Goal: Transaction & Acquisition: Book appointment/travel/reservation

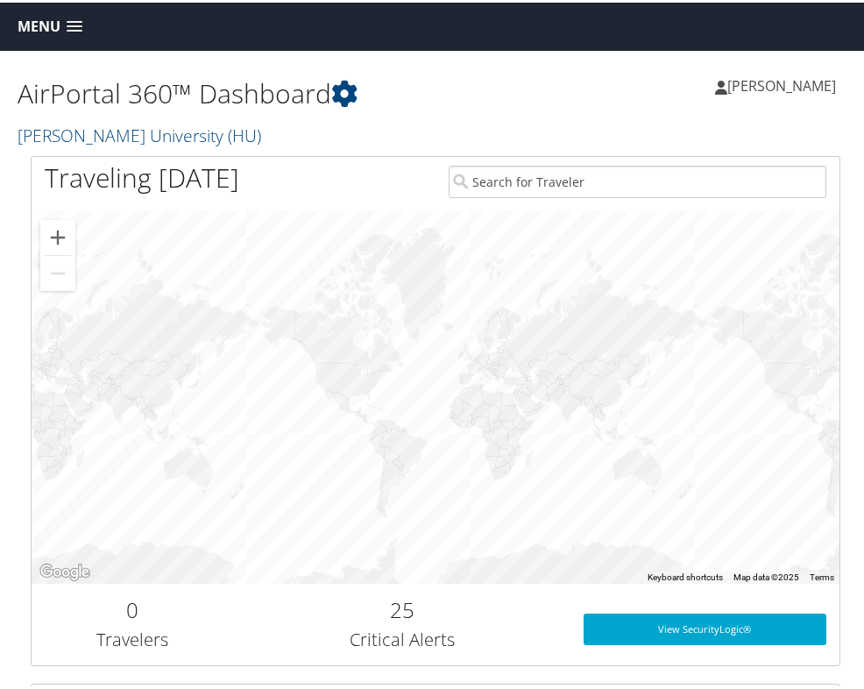
click at [60, 23] on span "Menu" at bounding box center [39, 24] width 43 height 17
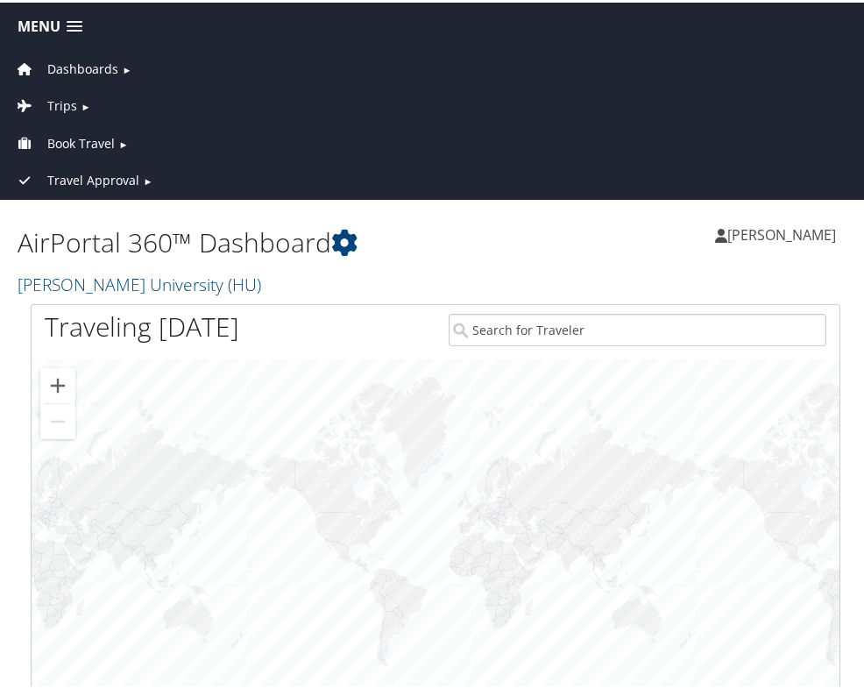
click at [51, 100] on span "Trips" at bounding box center [62, 103] width 30 height 19
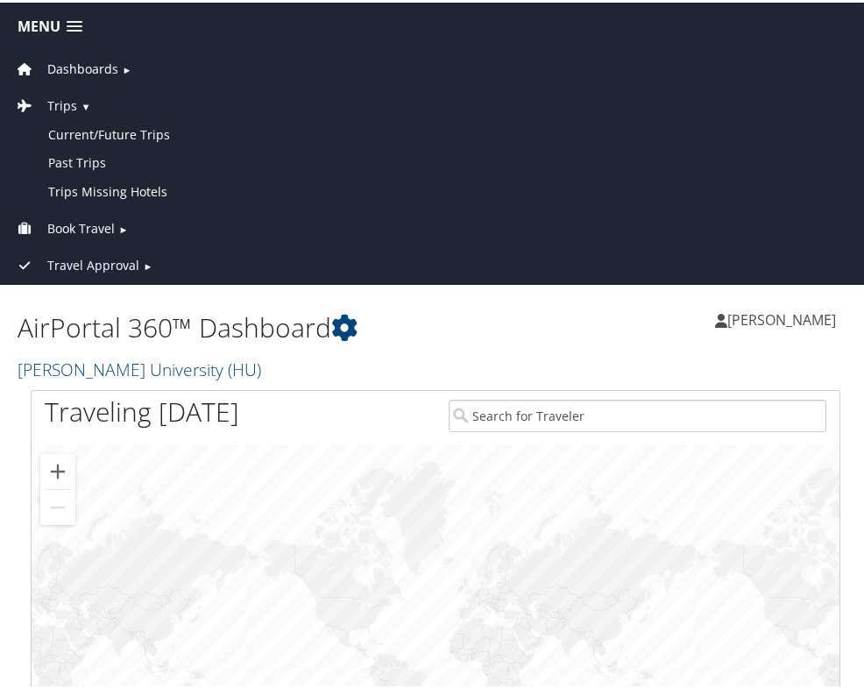
click at [45, 219] on link "Book Travel" at bounding box center [64, 225] width 102 height 17
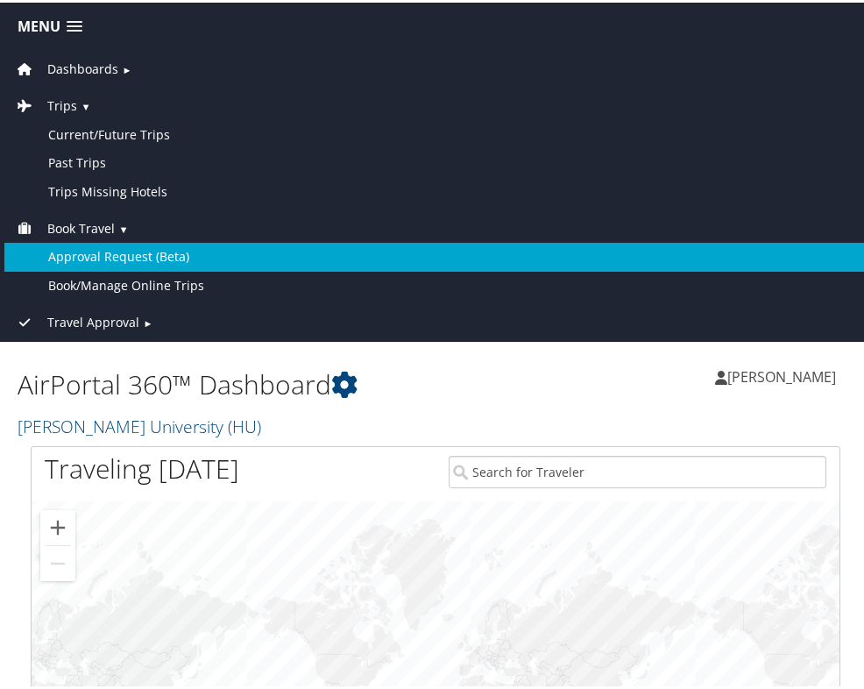
click at [69, 240] on link "Approval Request (Beta)" at bounding box center [435, 254] width 862 height 28
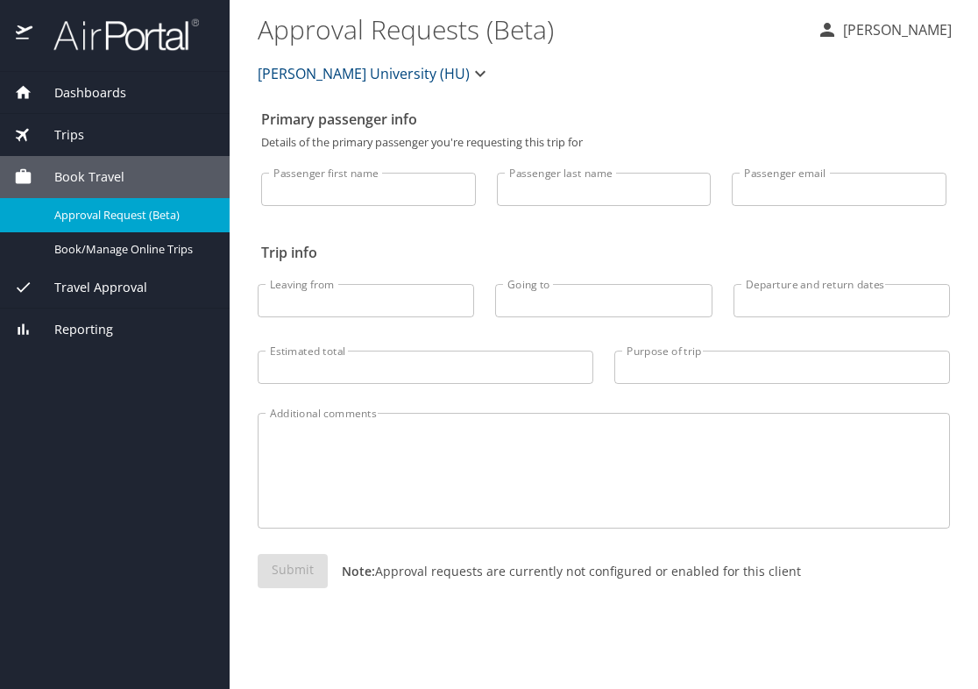
click at [82, 96] on span "Dashboards" at bounding box center [79, 92] width 94 height 19
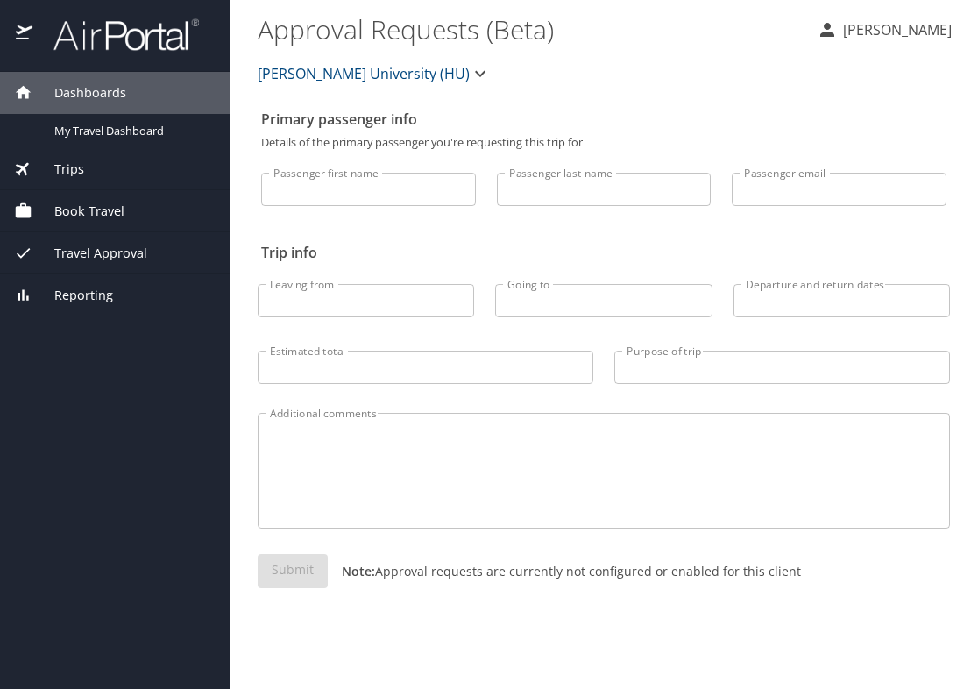
click at [89, 172] on div "Trips" at bounding box center [115, 169] width 202 height 19
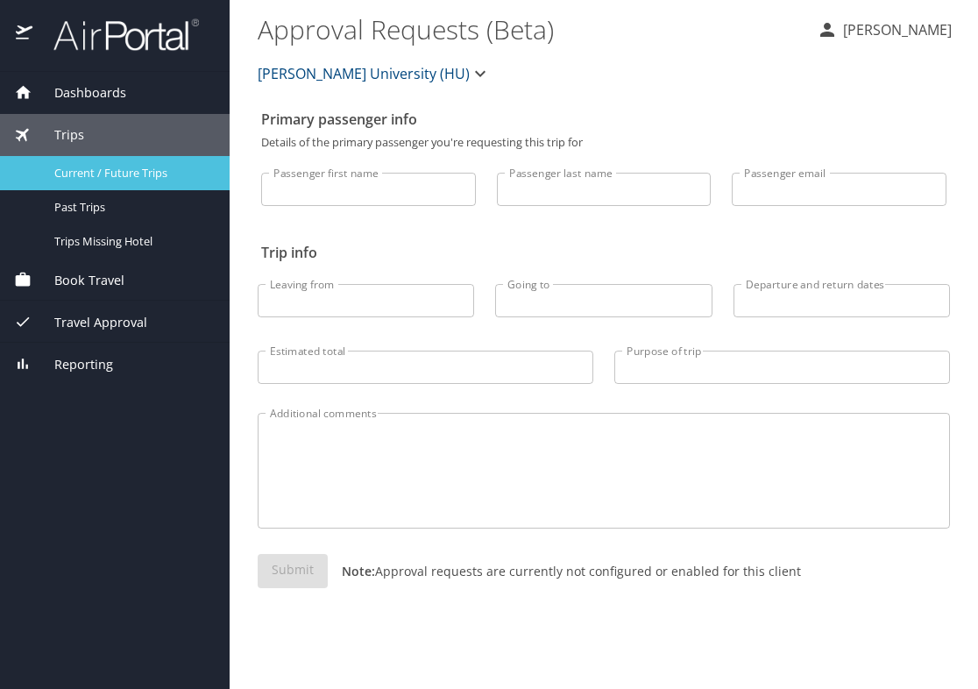
click at [93, 174] on span "Current / Future Trips" at bounding box center [131, 173] width 154 height 17
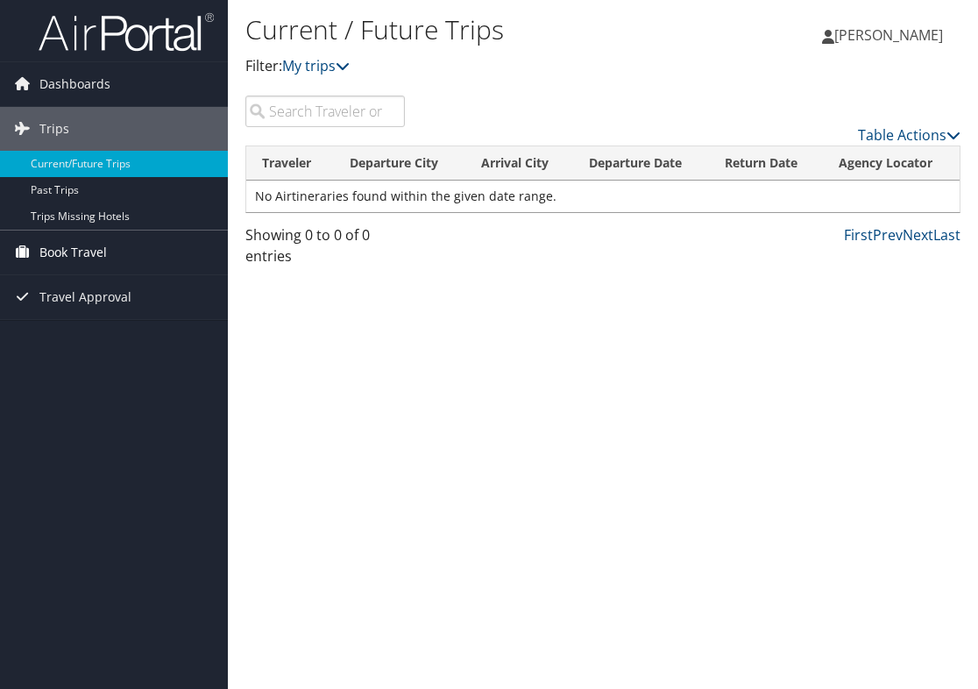
click at [74, 252] on span "Book Travel" at bounding box center [72, 253] width 67 height 44
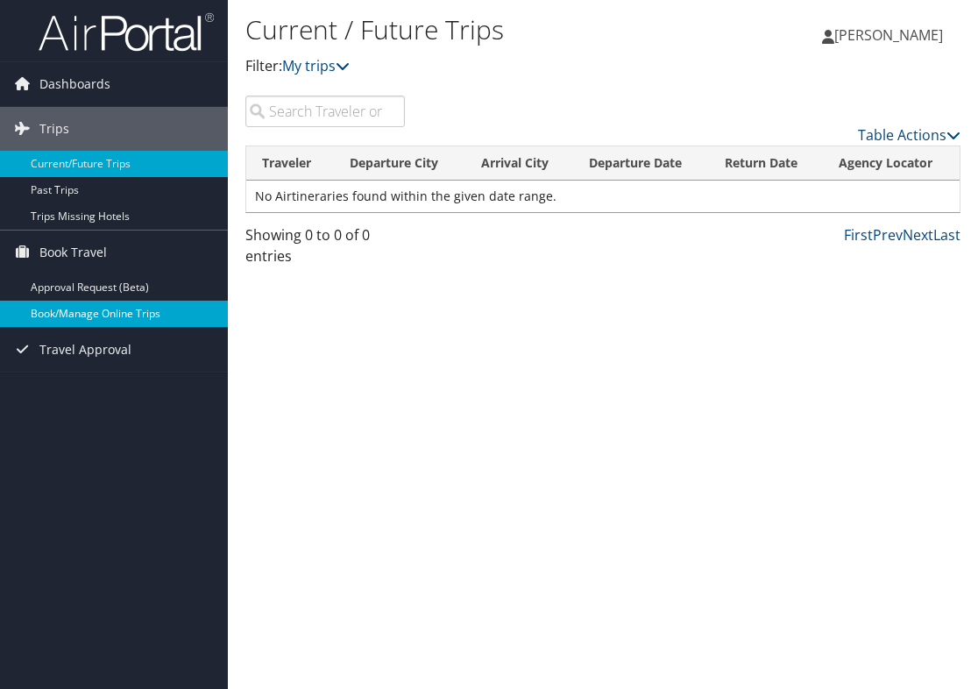
click at [97, 306] on link "Book/Manage Online Trips" at bounding box center [114, 314] width 228 height 26
